Goal: Information Seeking & Learning: Understand process/instructions

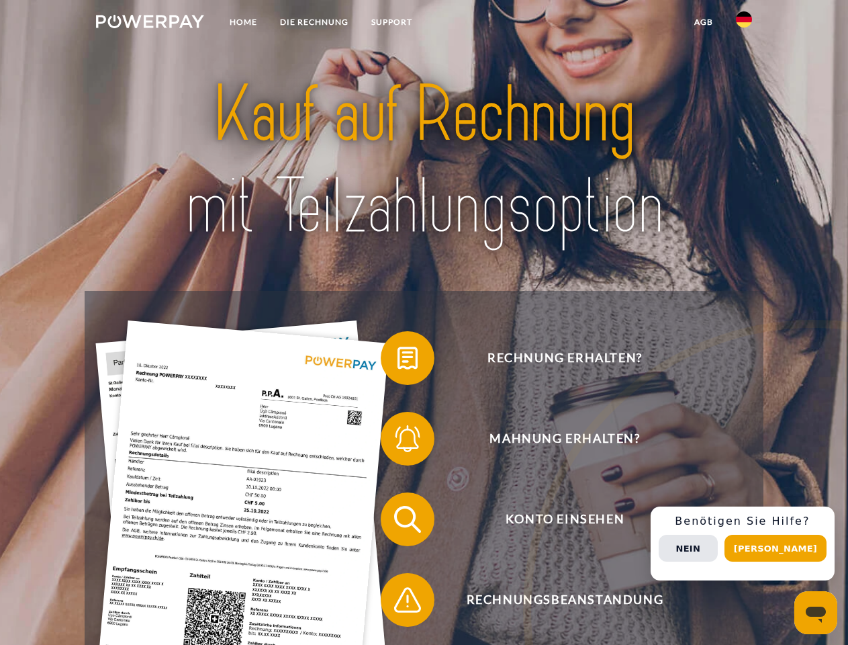
click at [150, 24] on img at bounding box center [150, 21] width 108 height 13
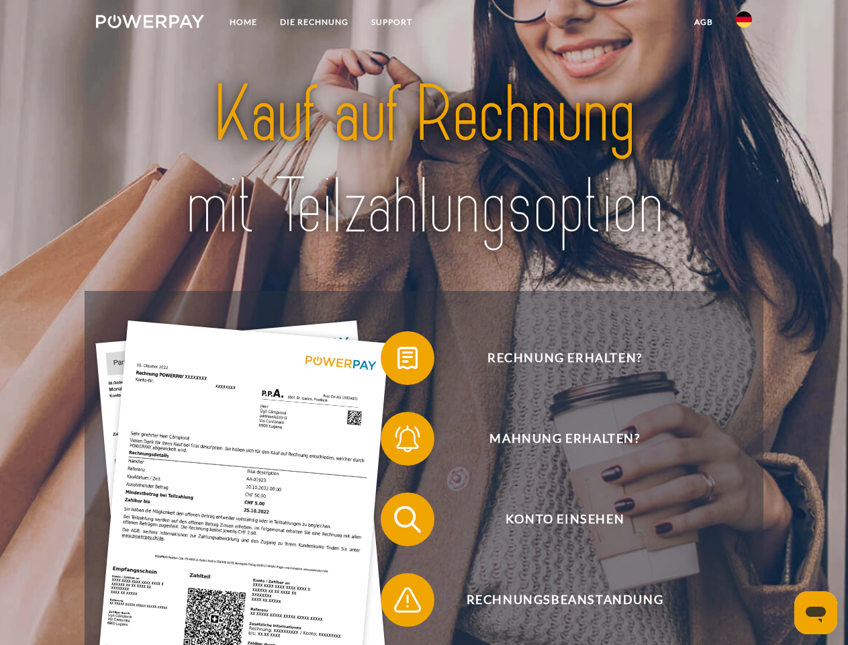
click at [744, 24] on img at bounding box center [744, 19] width 16 height 16
click at [703, 22] on link "agb" at bounding box center [704, 22] width 42 height 24
click at [398, 361] on span at bounding box center [387, 357] width 67 height 67
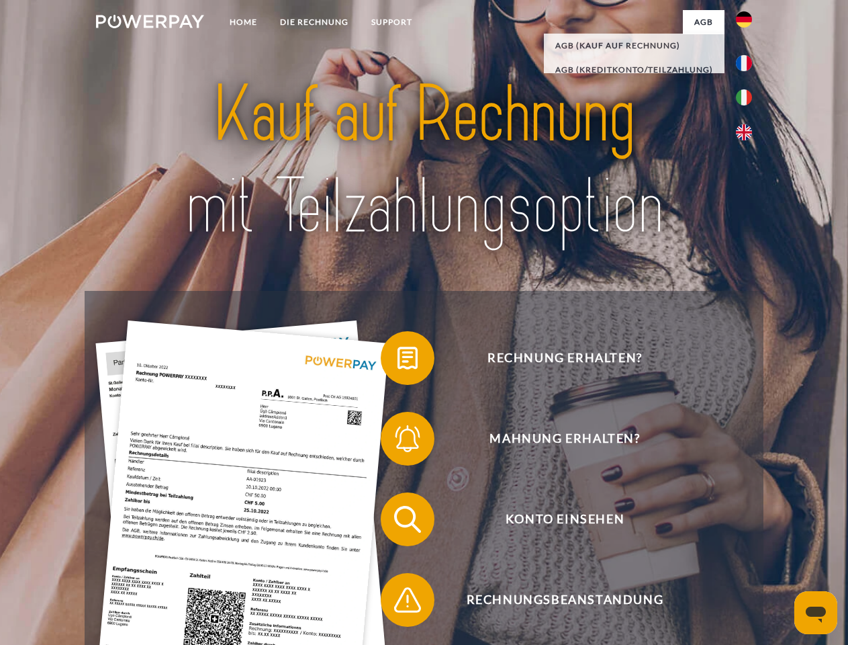
click at [398, 441] on span at bounding box center [387, 438] width 67 height 67
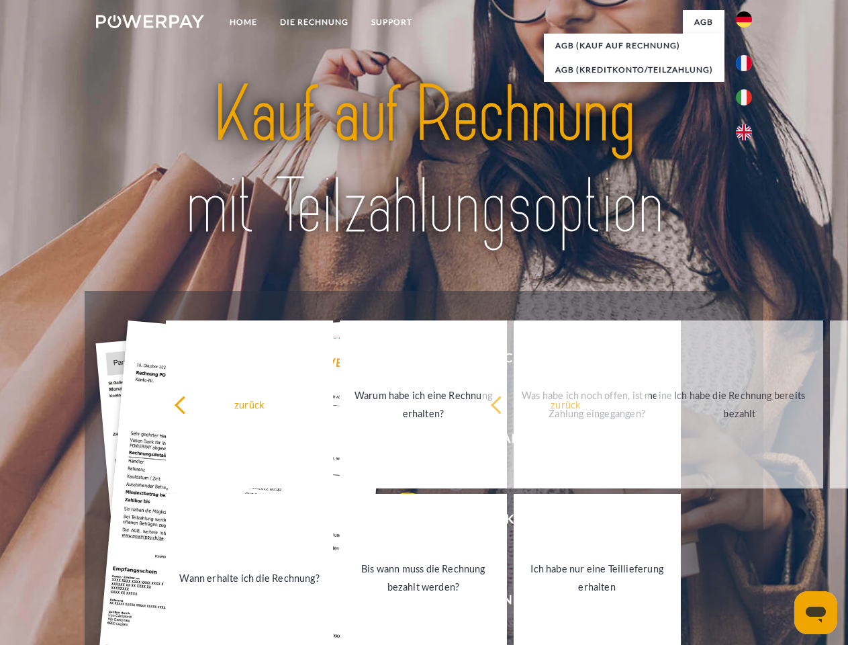
click at [398, 522] on link "Bis wann muss die Rechnung bezahlt werden?" at bounding box center [423, 578] width 167 height 168
click at [398, 603] on span at bounding box center [387, 599] width 67 height 67
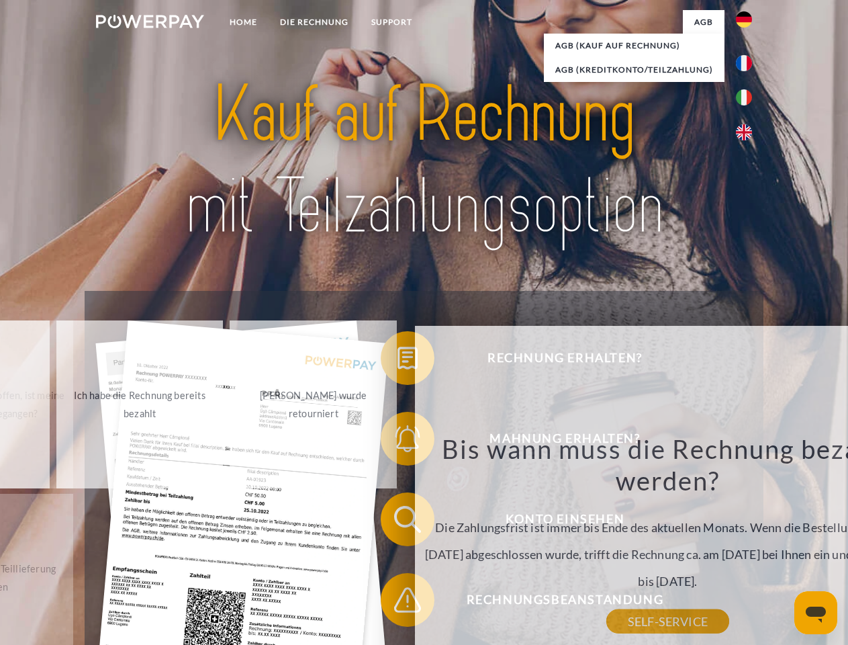
click at [748, 543] on div "Rechnung erhalten? Mahnung erhalten? Konto einsehen" at bounding box center [424, 559] width 678 height 537
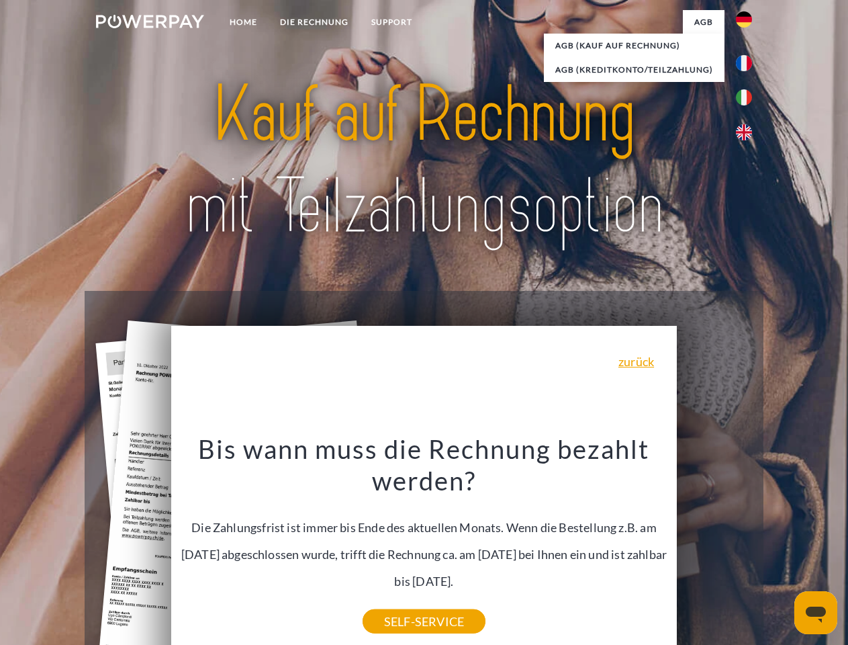
click at [715, 546] on span "Konto einsehen" at bounding box center [564, 519] width 329 height 54
click at [781, 548] on header "Home DIE RECHNUNG SUPPORT" at bounding box center [424, 464] width 848 height 928
